Goal: Transaction & Acquisition: Purchase product/service

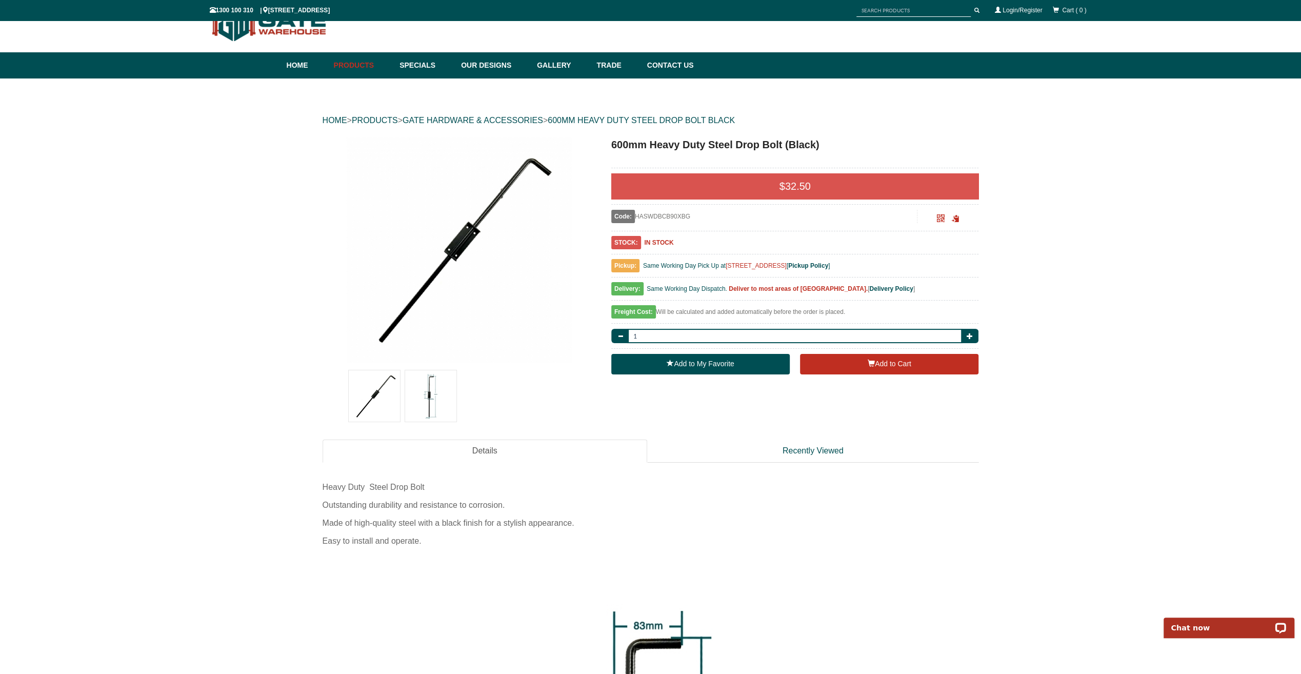
click at [441, 391] on img at bounding box center [430, 395] width 51 height 51
click at [963, 336] on button "button" at bounding box center [969, 336] width 17 height 14
type input "2"
click at [879, 364] on button "Add to Cart" at bounding box center [889, 364] width 178 height 21
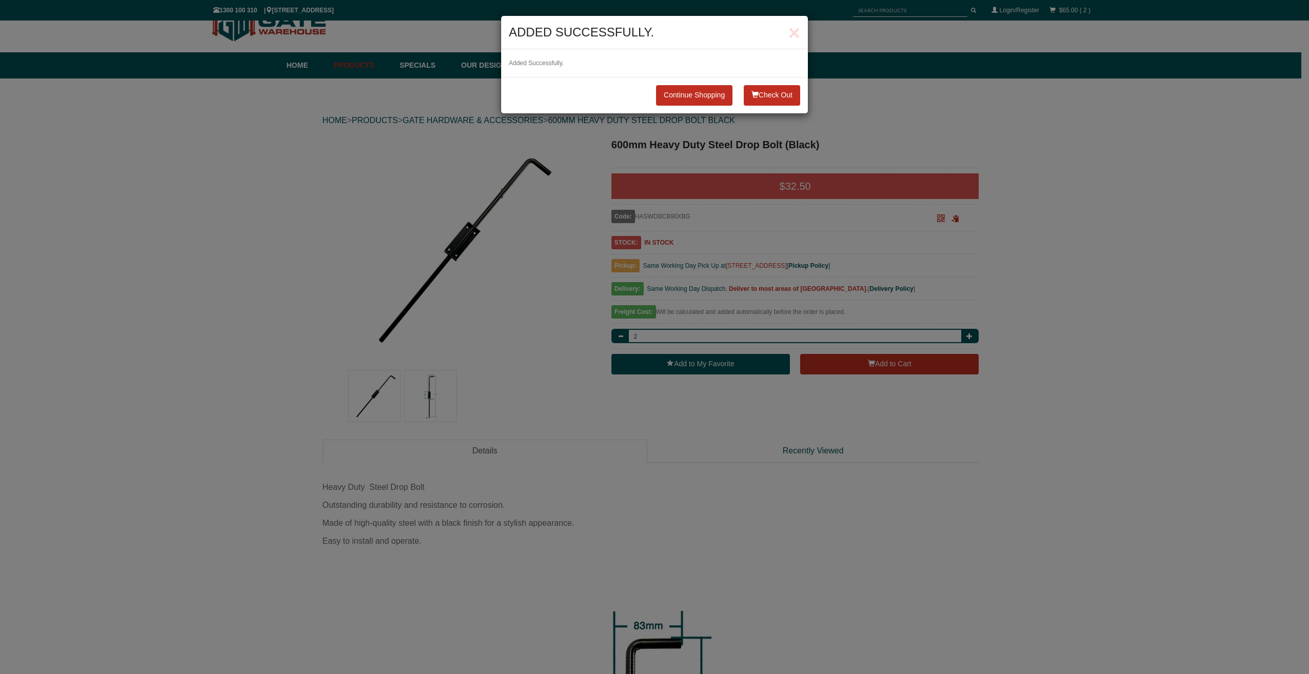
click at [757, 94] on button "Check Out" at bounding box center [772, 95] width 56 height 21
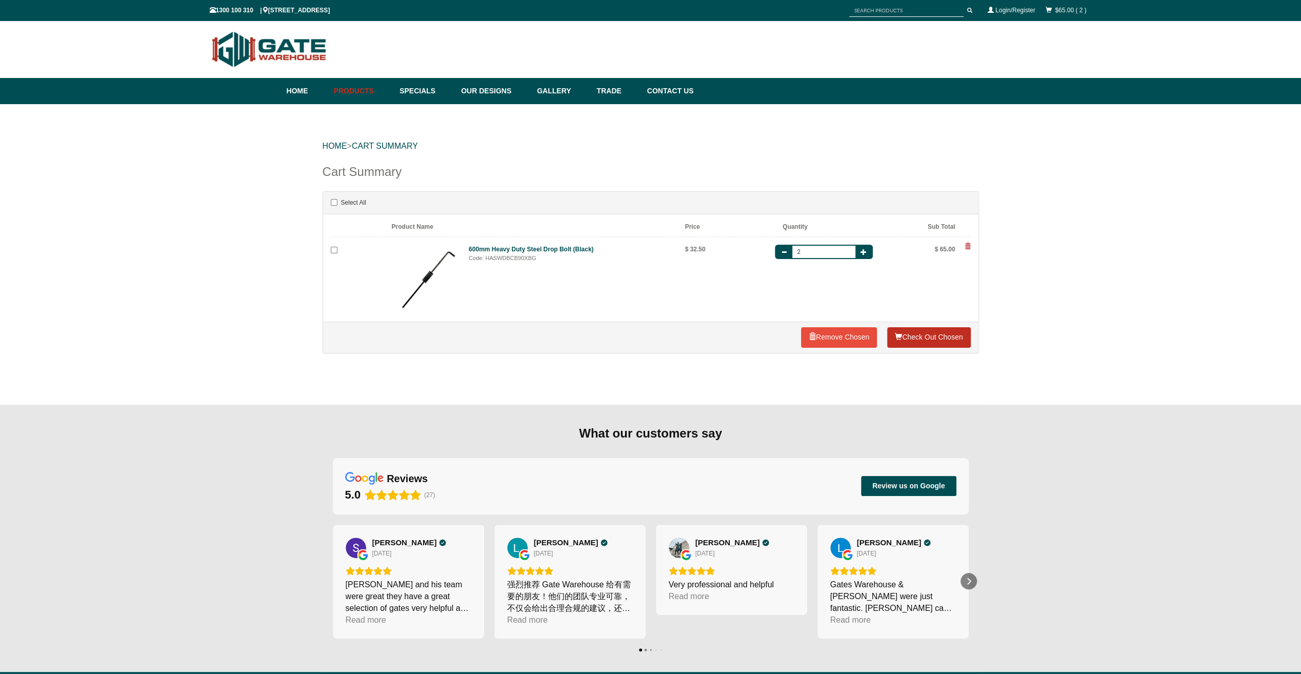
click at [923, 342] on link "Check Out Chosen" at bounding box center [928, 337] width 83 height 21
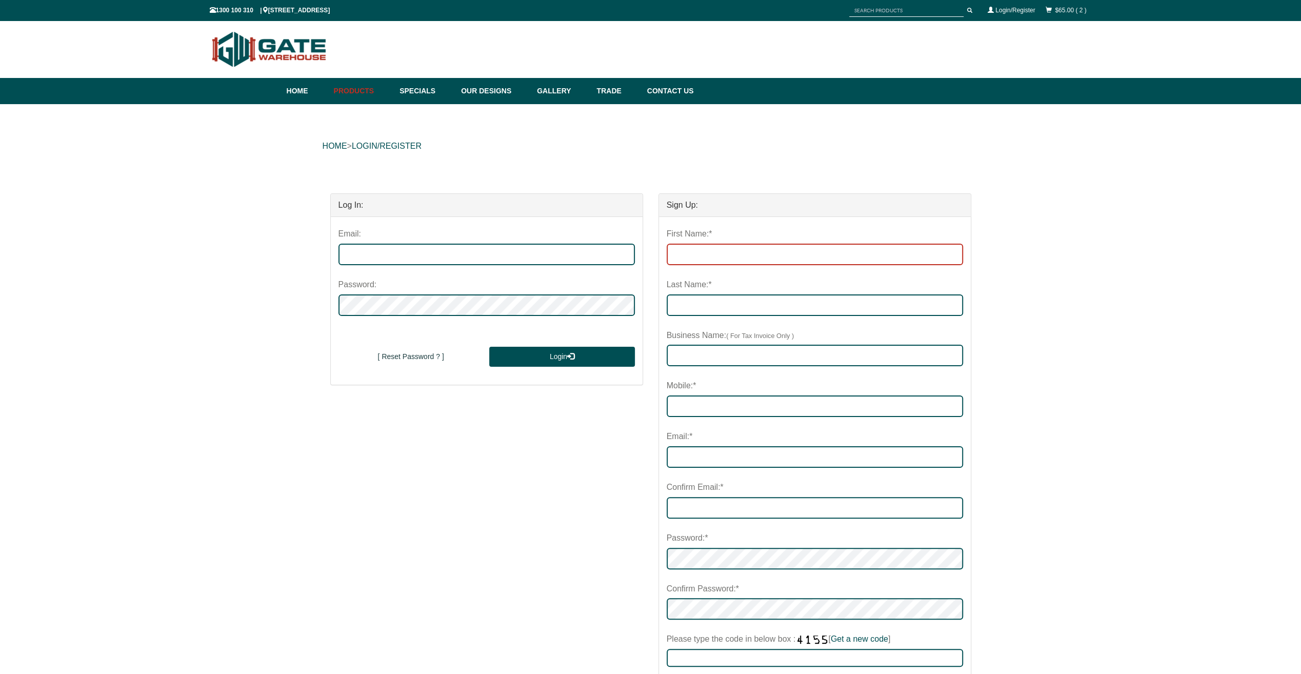
click at [717, 257] on input "First Name:*" at bounding box center [815, 255] width 296 height 22
click at [735, 252] on input "First Name:*" at bounding box center [815, 255] width 296 height 22
type input "[PERSON_NAME]"
type input "WORKRIGHT EDGE PROTECTION SYSTEMS PTY LTD"
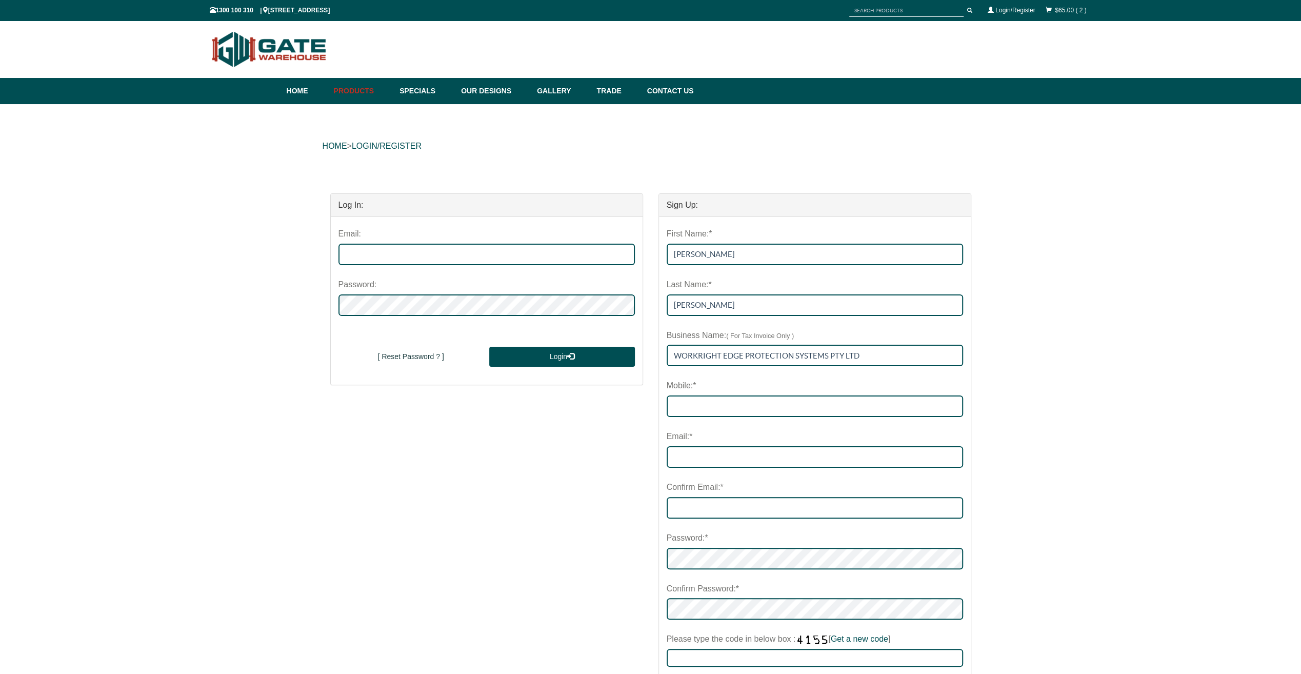
type input "0448499631"
type input "[PERSON_NAME][EMAIL_ADDRESS][DOMAIN_NAME]"
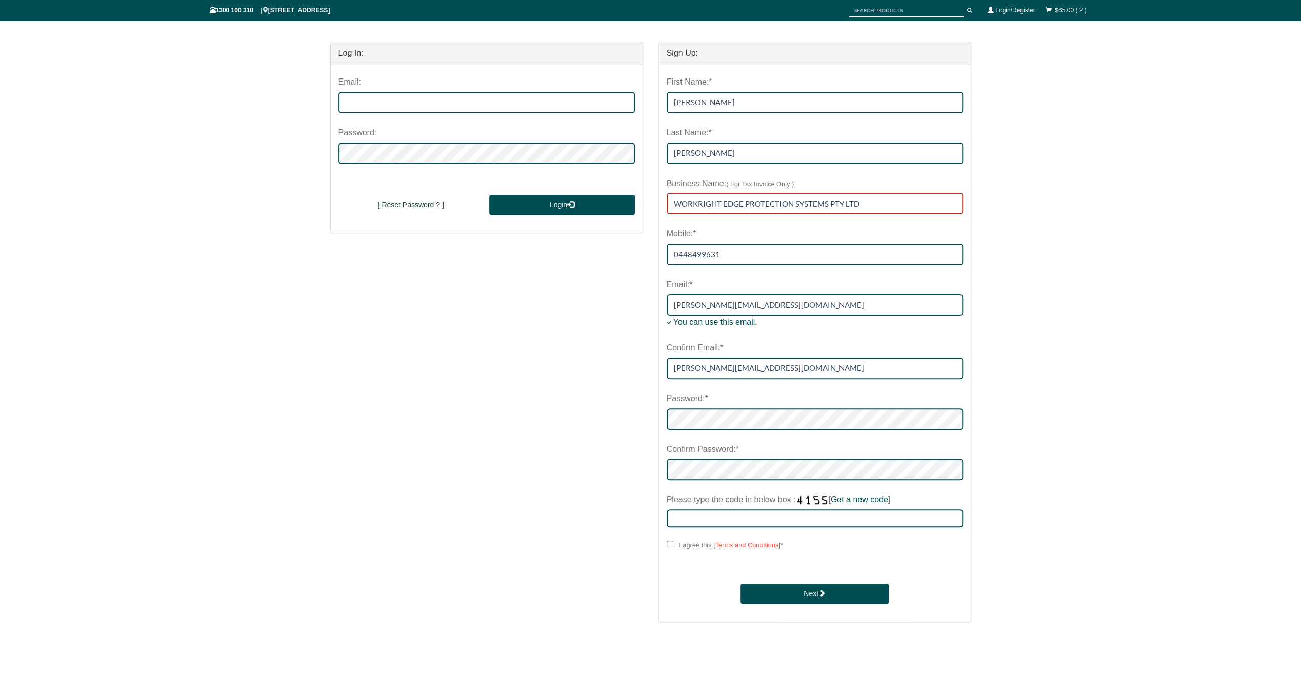
scroll to position [154, 0]
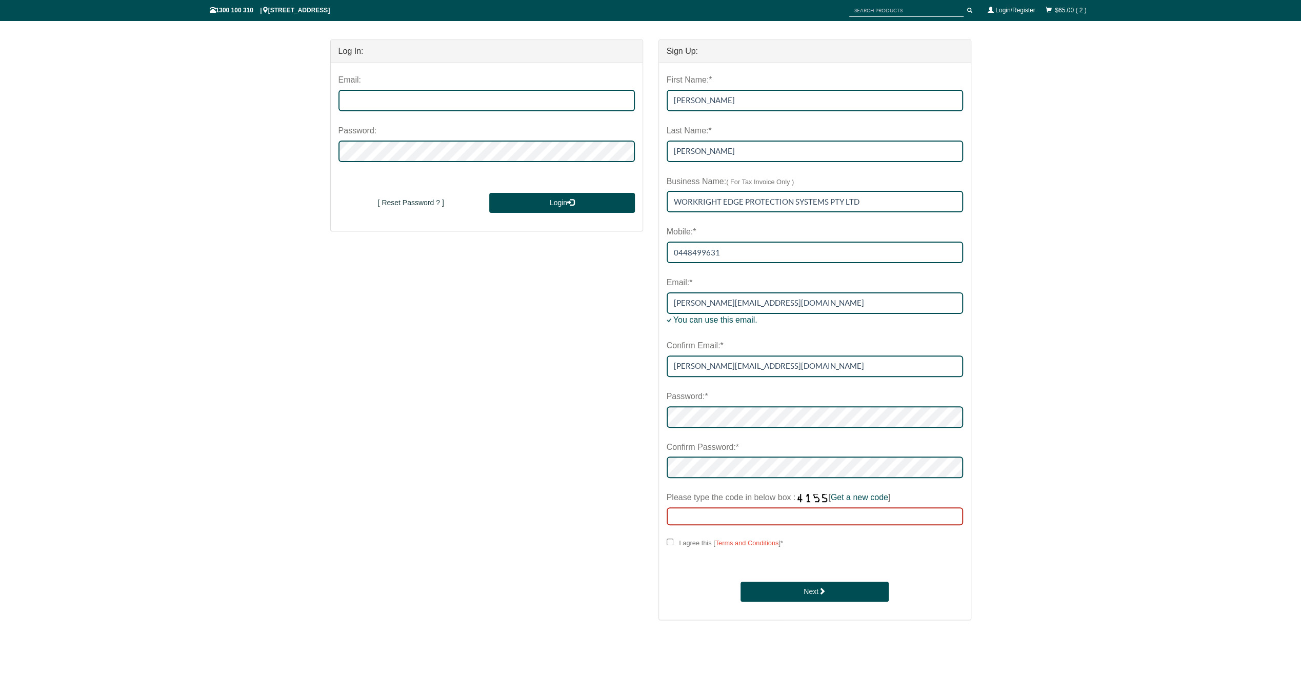
click at [765, 514] on input "Please type the code in below box : [ Get a new code ]" at bounding box center [815, 516] width 296 height 18
type input "7386"
click at [668, 541] on input "I agree this [ Terms and Conditions ] *" at bounding box center [670, 542] width 7 height 7
checkbox input "****"
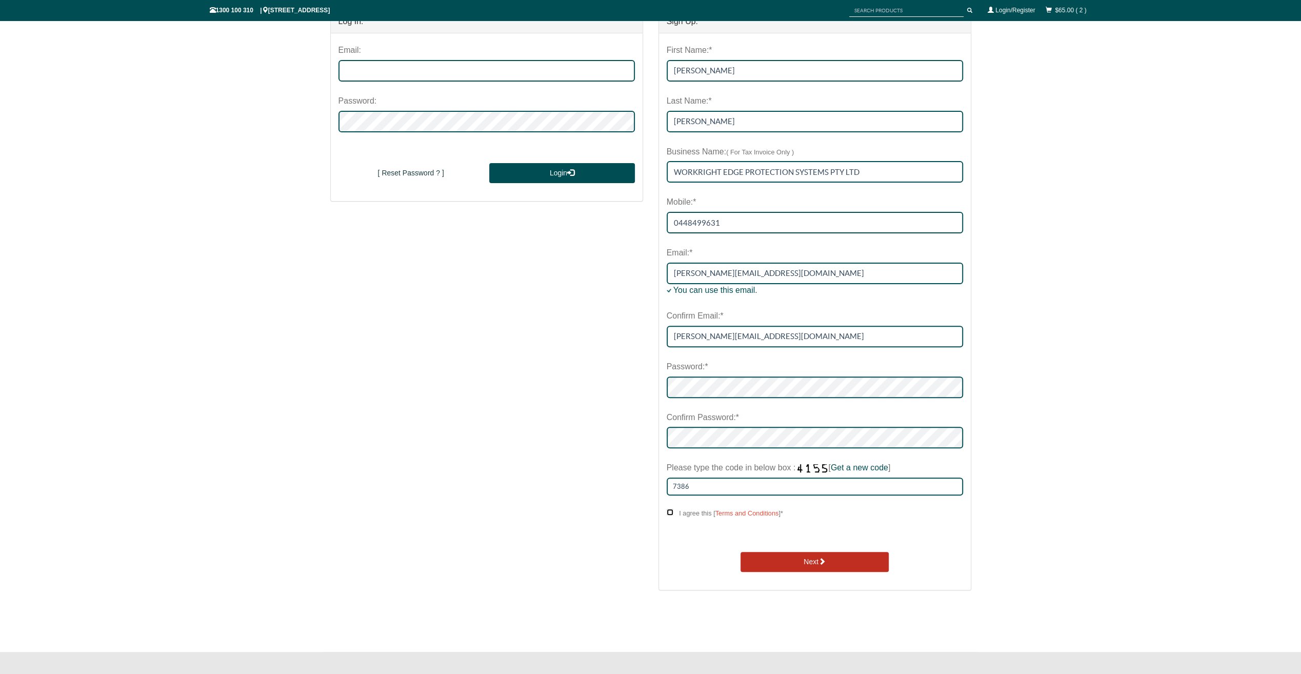
scroll to position [205, 0]
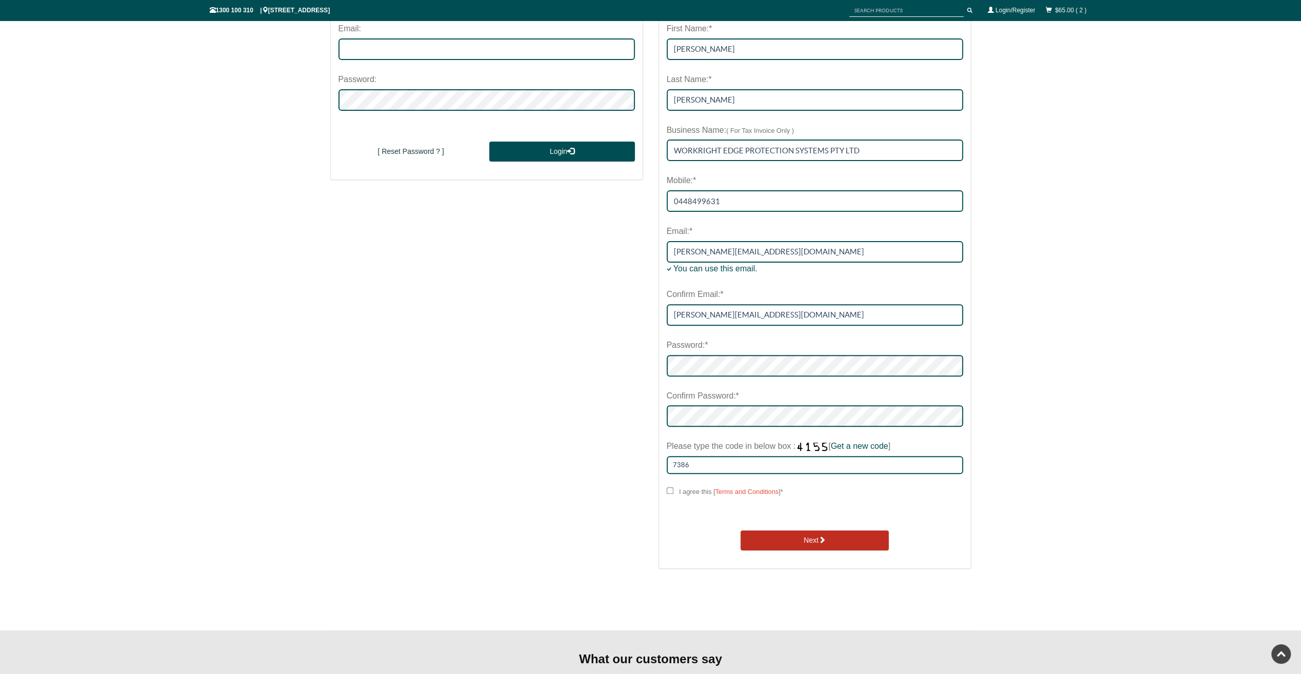
click at [849, 537] on button "Next" at bounding box center [815, 540] width 148 height 21
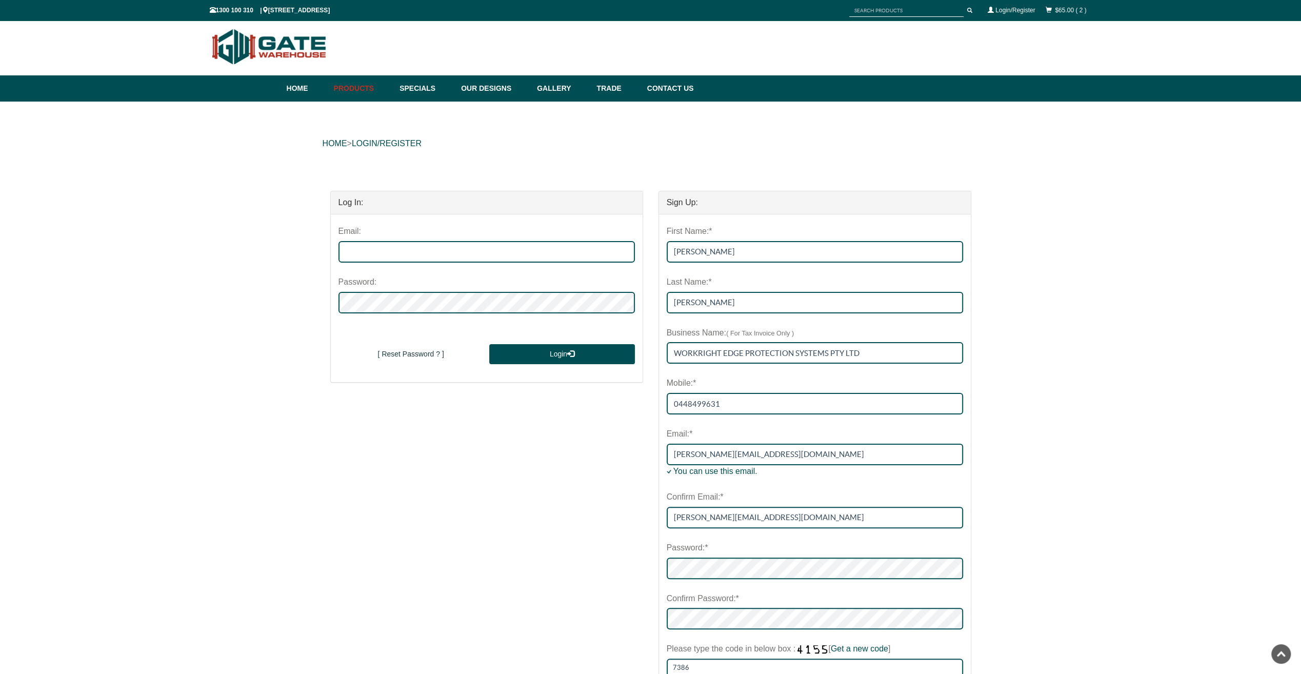
scroll to position [0, 0]
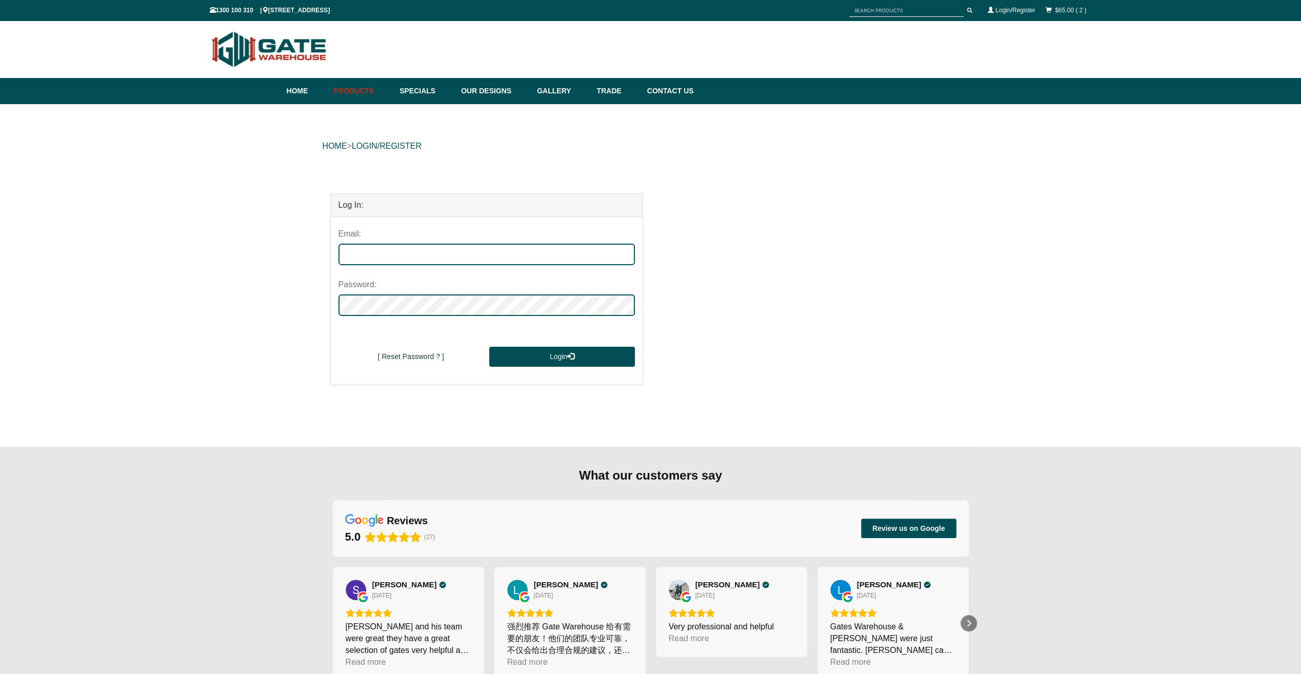
type input "[PERSON_NAME][EMAIL_ADDRESS][DOMAIN_NAME]"
